Goal: Task Accomplishment & Management: Manage account settings

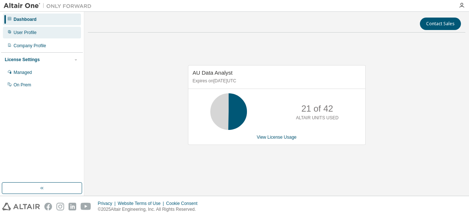
click at [23, 33] on div "User Profile" at bounding box center [25, 33] width 23 height 6
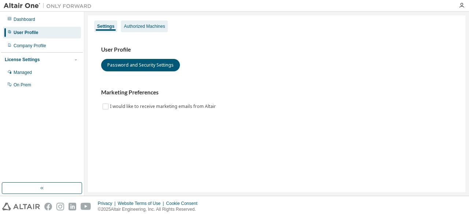
click at [155, 24] on div "Authorized Machines" at bounding box center [144, 26] width 41 height 6
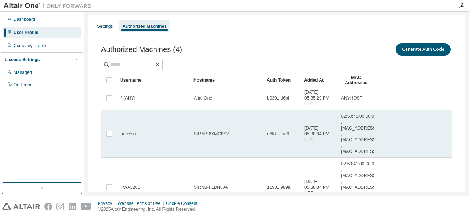
click at [400, 138] on tr "uacctsu SIRNB-6XMC8S2 d6f8...eae0 [DATE] 05:38:34 PM UTC 02:50:41:00:00:01 , [M…" at bounding box center [276, 134] width 351 height 48
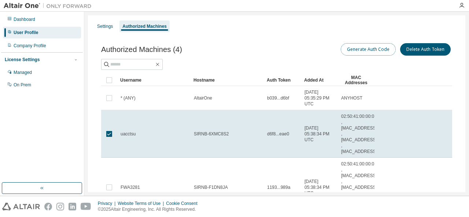
click at [373, 51] on button "Generate Auth Code" at bounding box center [368, 49] width 55 height 12
